Goal: Find specific page/section: Find specific page/section

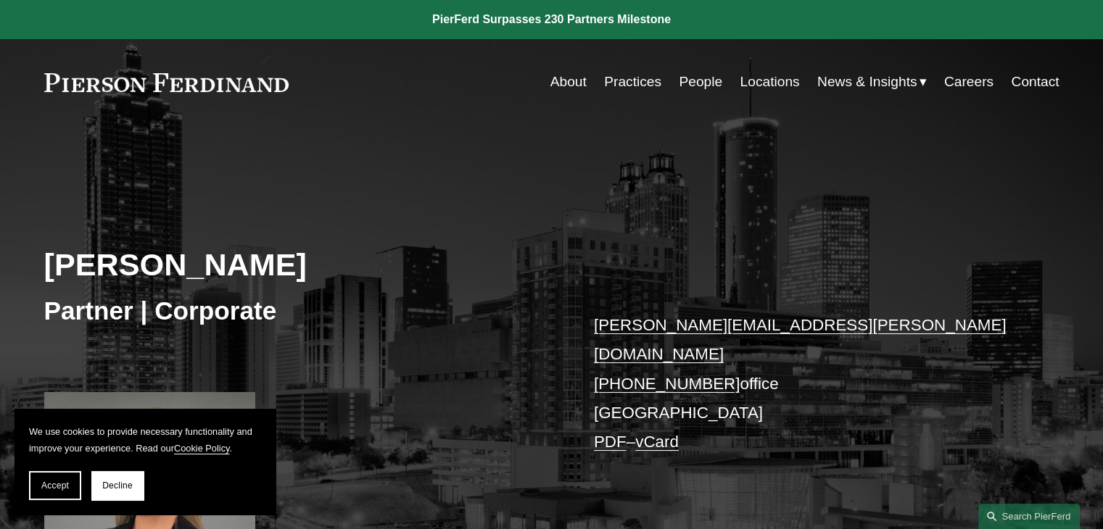
click at [631, 391] on p "ellenor.stone@pierferd.com +1.404.618.3242 office Atlanta PDF – vCard" at bounding box center [805, 384] width 423 height 146
click at [789, 86] on link "Locations" at bounding box center [769, 82] width 59 height 28
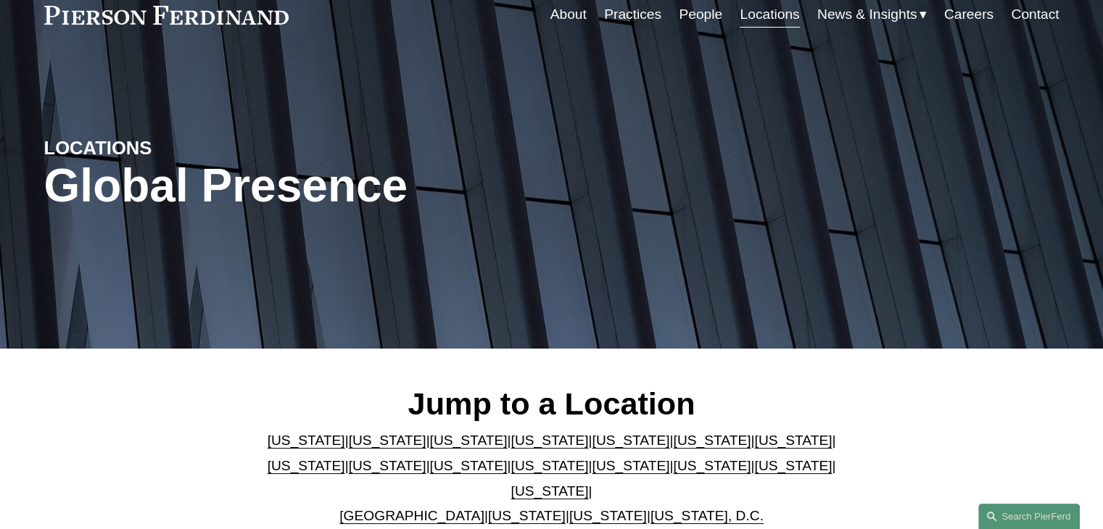
scroll to position [152, 0]
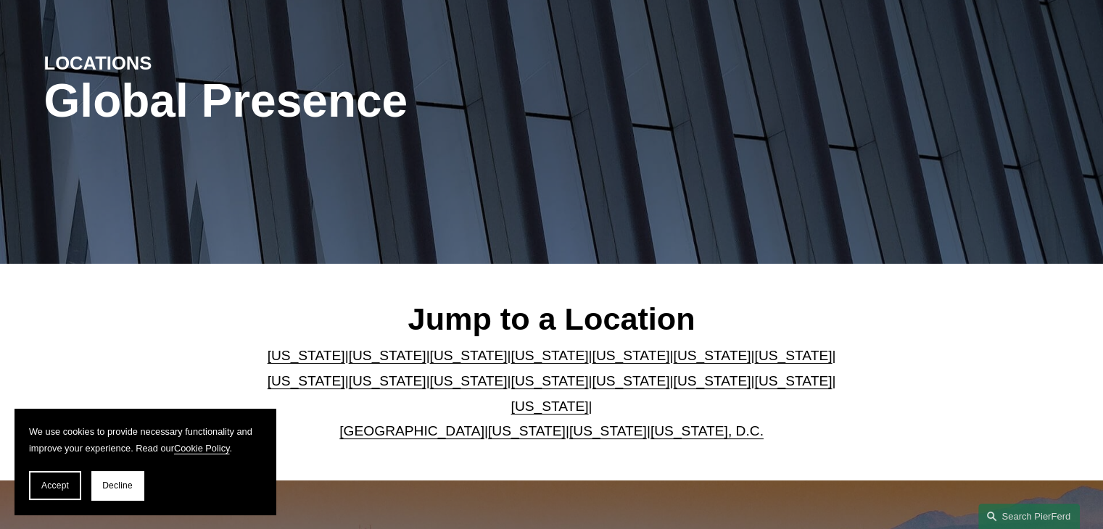
click at [283, 363] on link "[US_STATE]" at bounding box center [307, 355] width 78 height 15
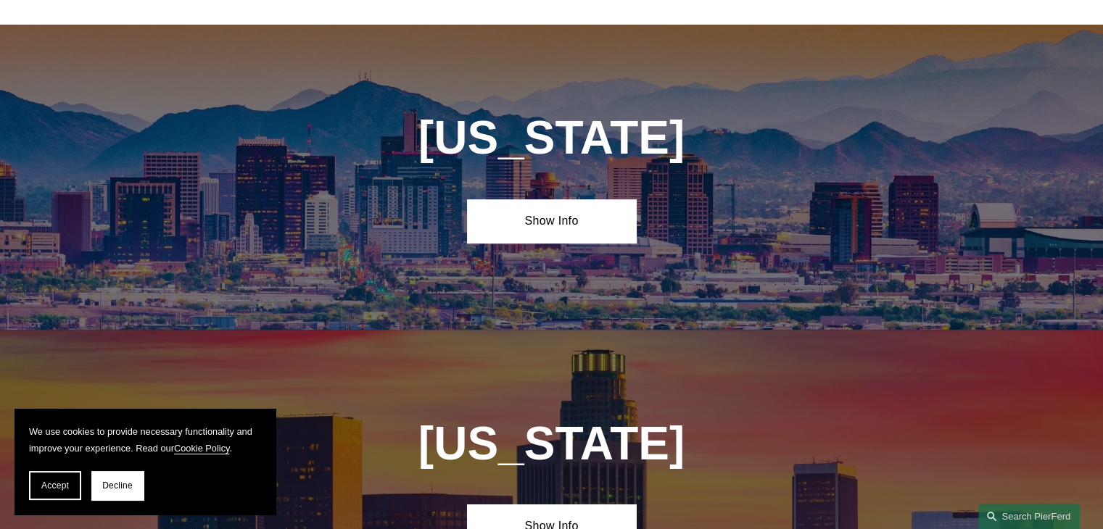
scroll to position [621, 0]
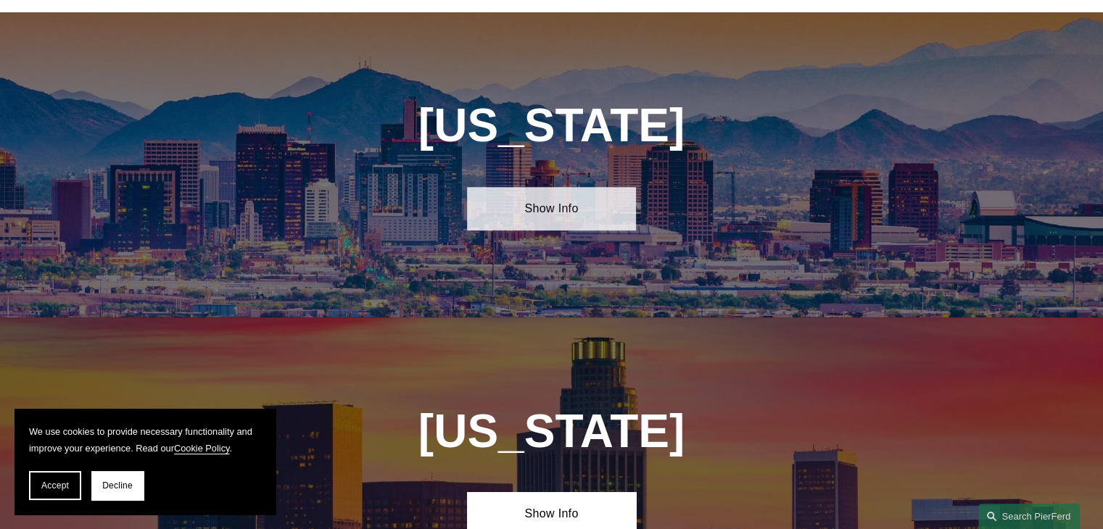
click at [569, 193] on link "Show Info" at bounding box center [551, 209] width 169 height 44
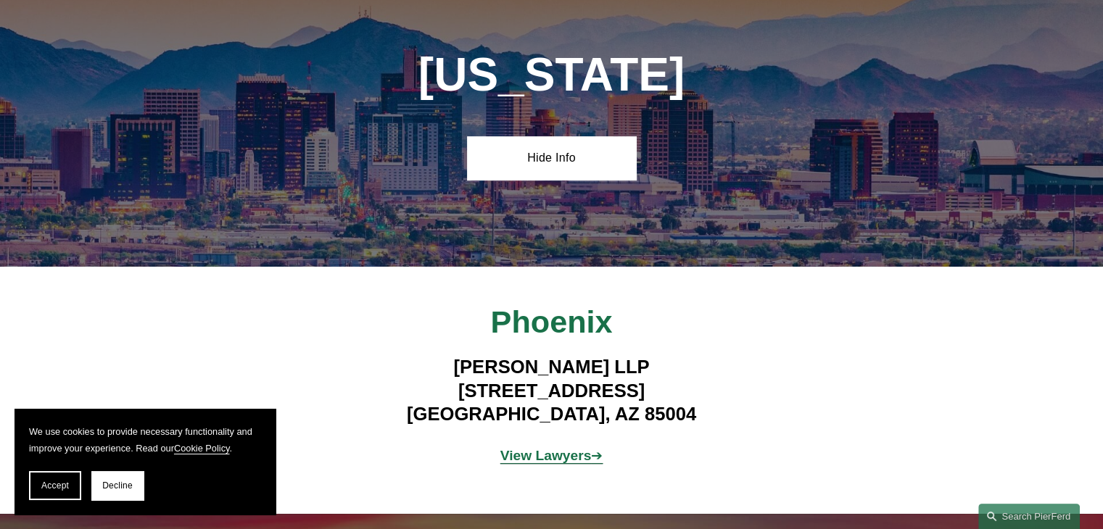
scroll to position [766, 0]
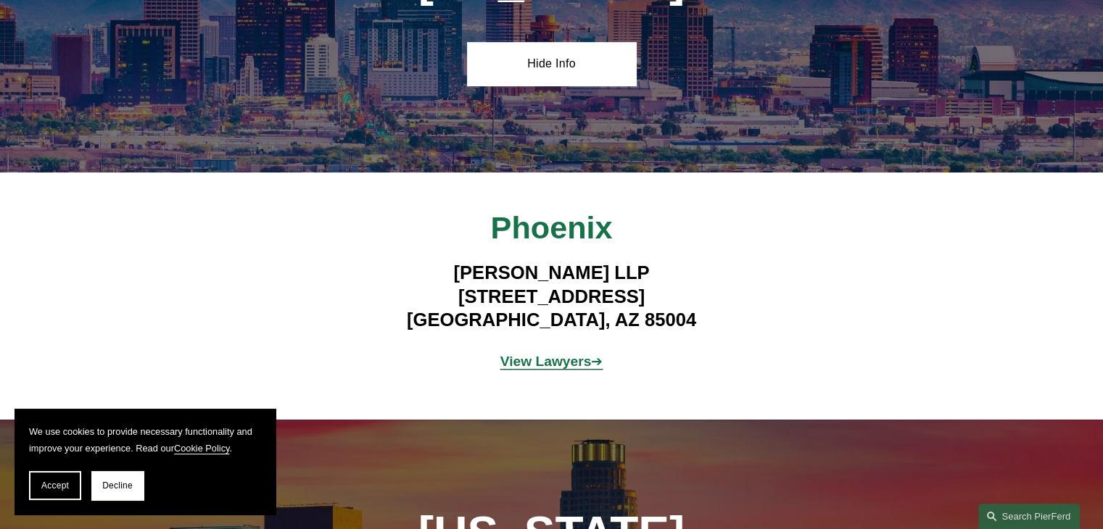
drag, startPoint x: 558, startPoint y: 230, endPoint x: 565, endPoint y: 252, distance: 23.4
click at [560, 233] on span "Phoenix" at bounding box center [552, 227] width 122 height 35
click at [580, 354] on strong "View Lawyers" at bounding box center [545, 361] width 91 height 15
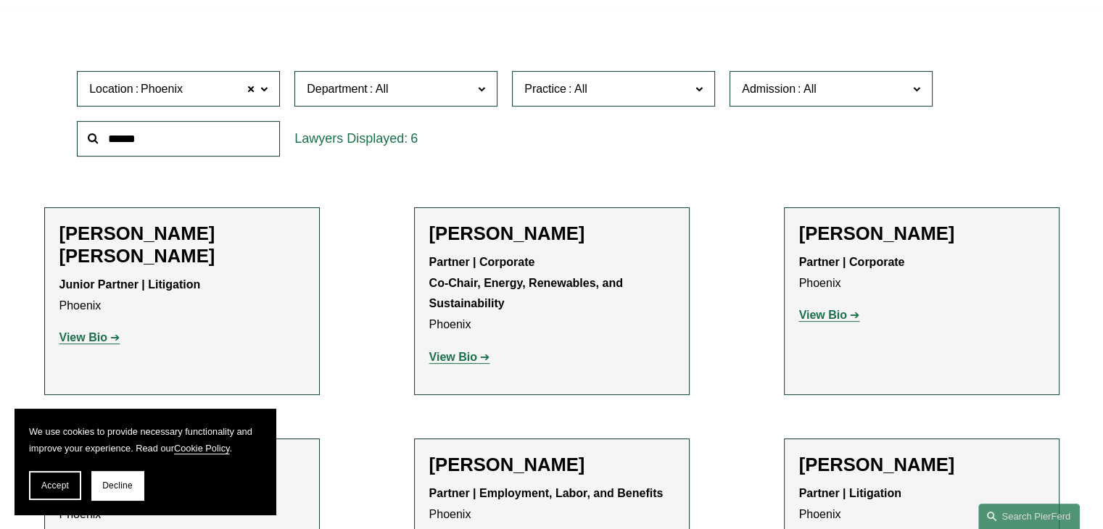
scroll to position [435, 0]
